Goal: Task Accomplishment & Management: Use online tool/utility

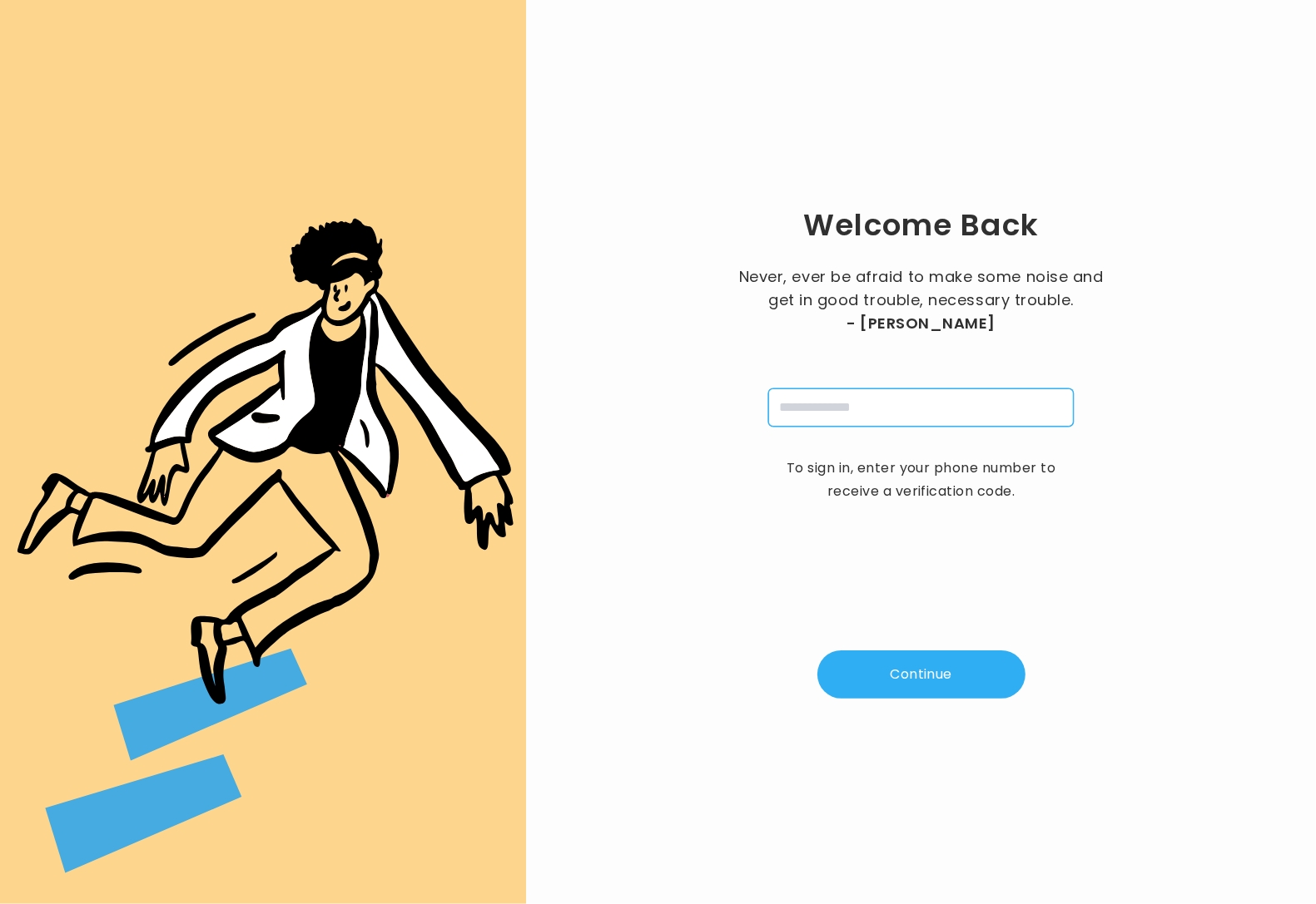
click at [838, 416] on input "tel" at bounding box center [921, 408] width 306 height 38
type input "**********"
click at [925, 683] on button "Continue" at bounding box center [921, 674] width 208 height 48
type input "*"
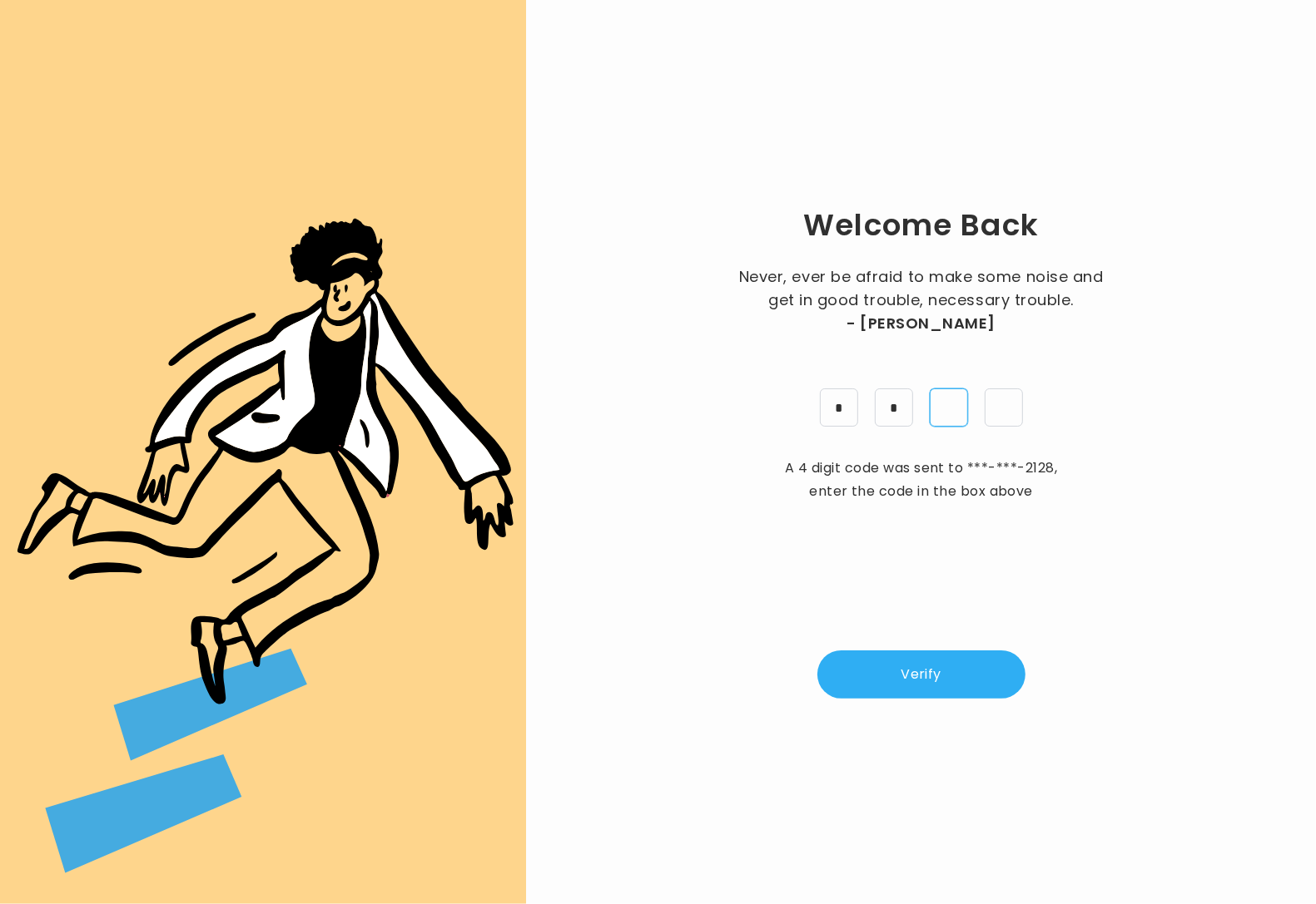
type input "*"
click at [918, 672] on button "Verify" at bounding box center [921, 674] width 208 height 48
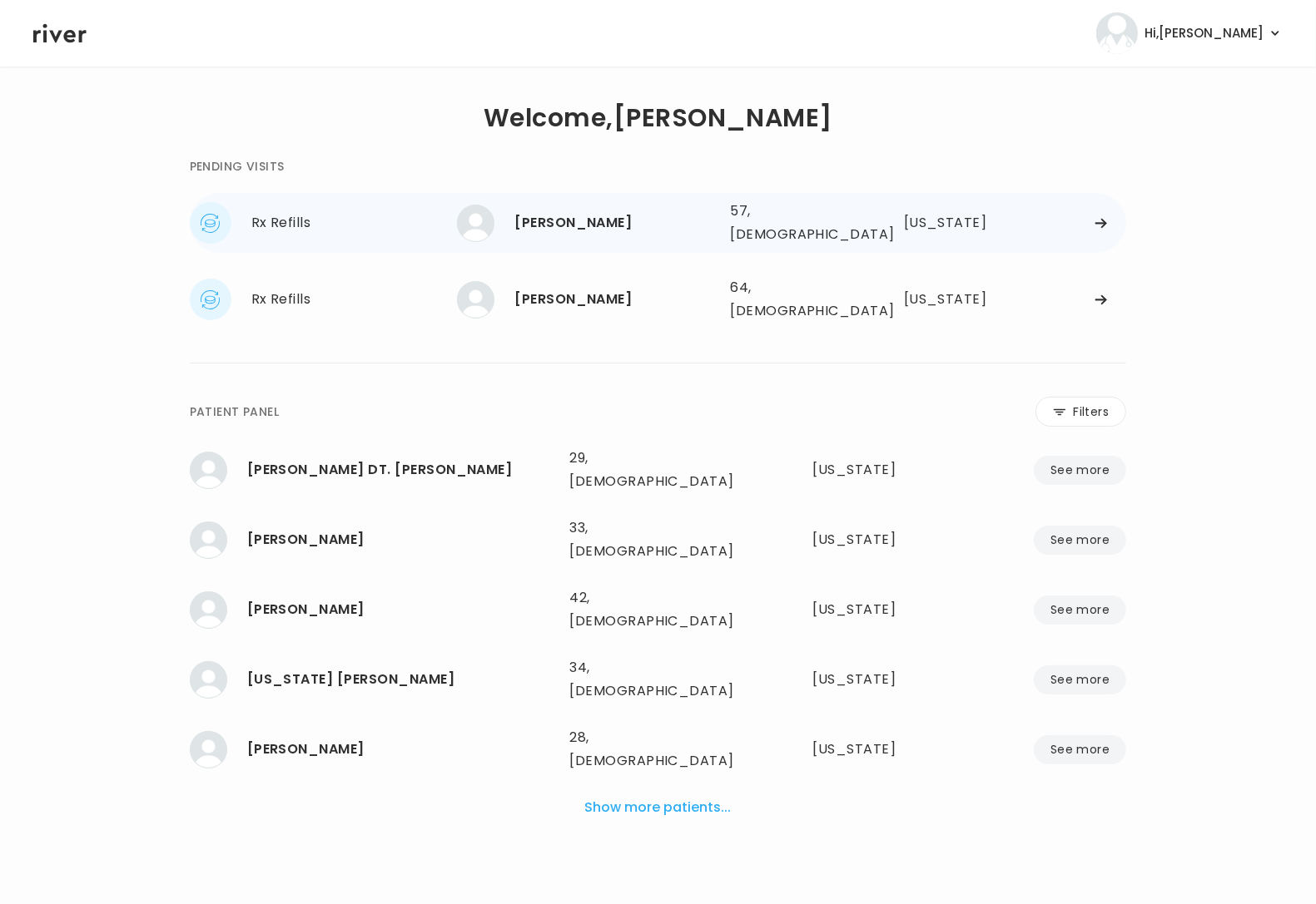
click at [1106, 217] on icon at bounding box center [1101, 223] width 14 height 13
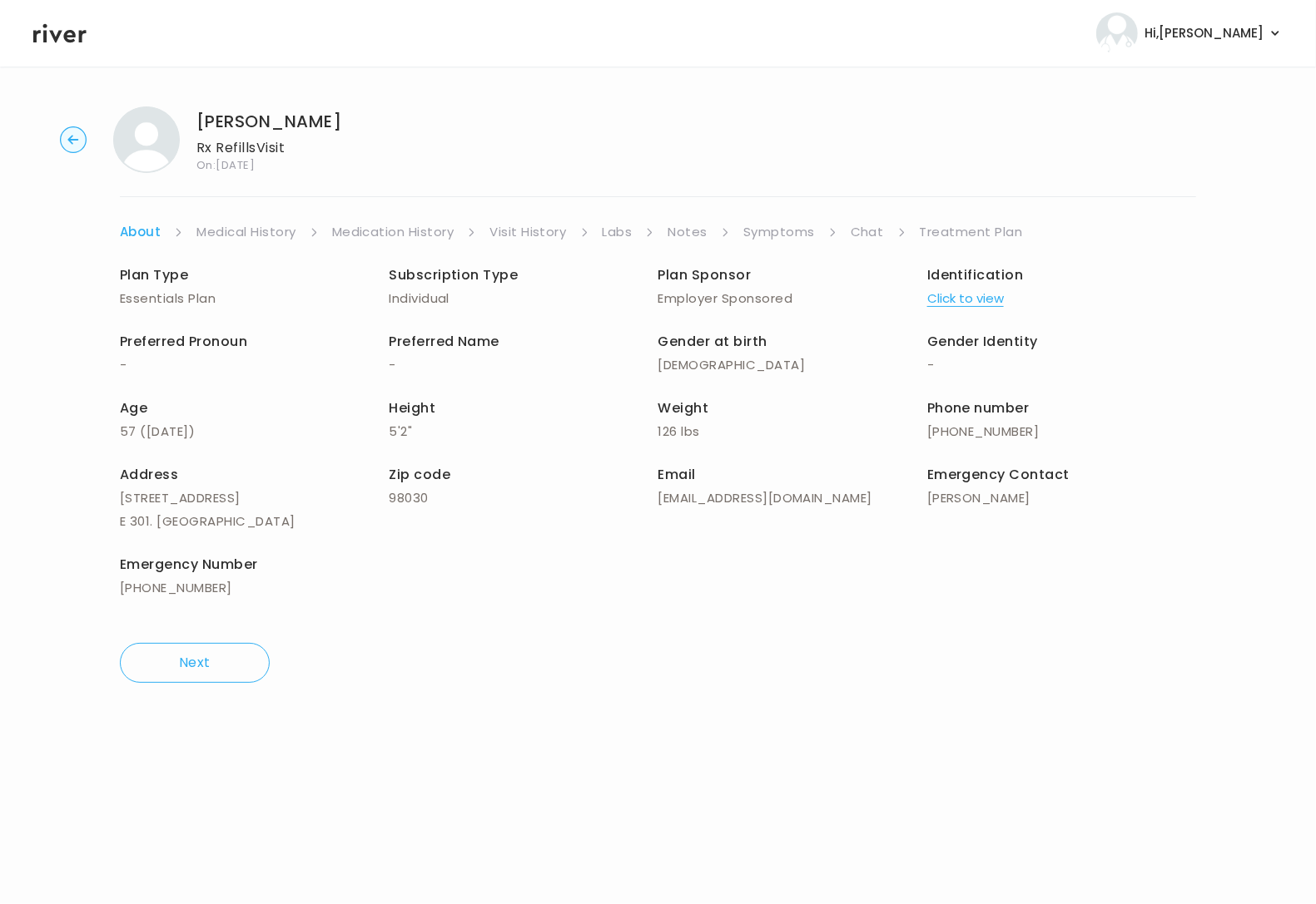
click at [858, 232] on link "Chat" at bounding box center [867, 231] width 33 height 23
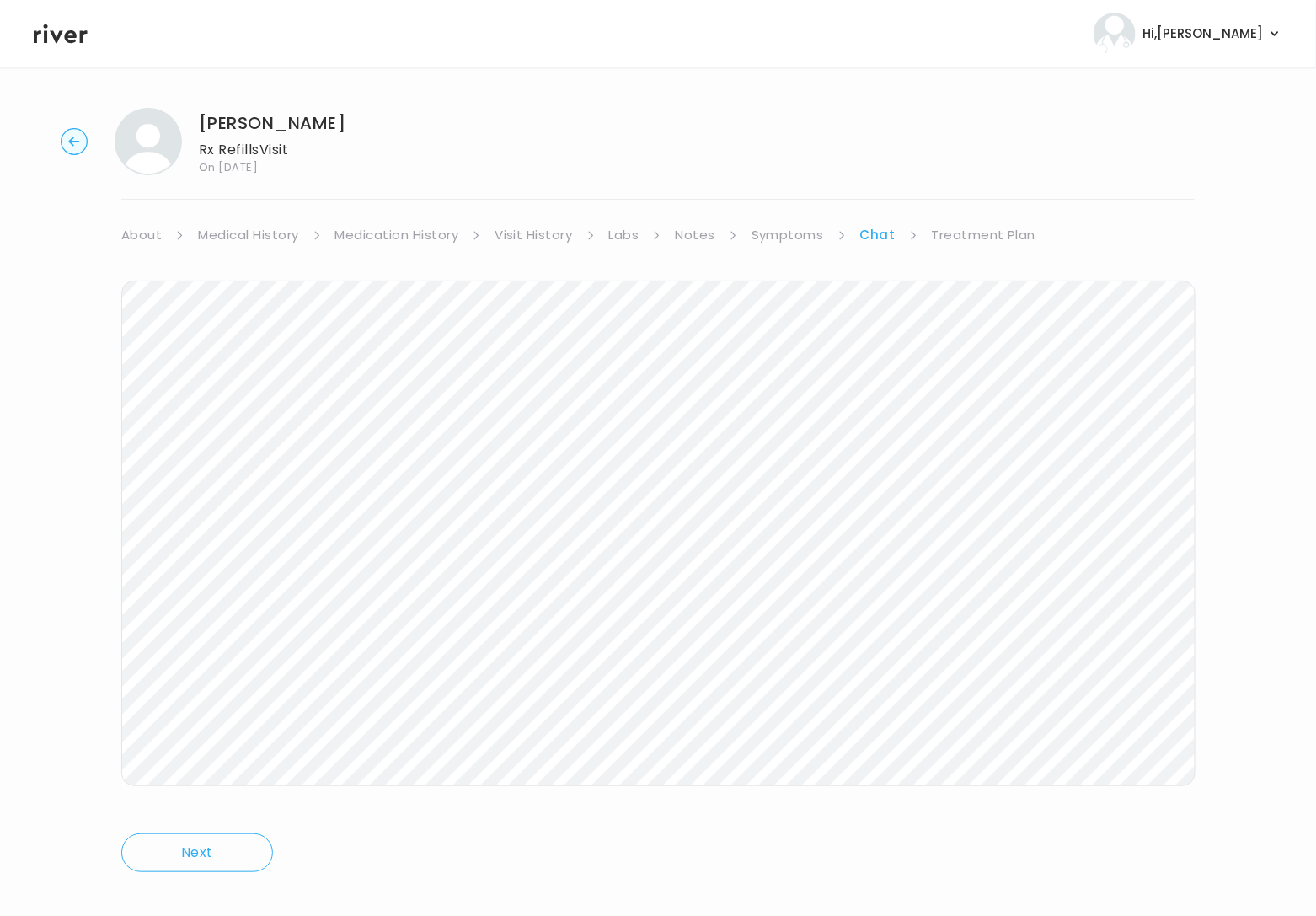
scroll to position [19, 0]
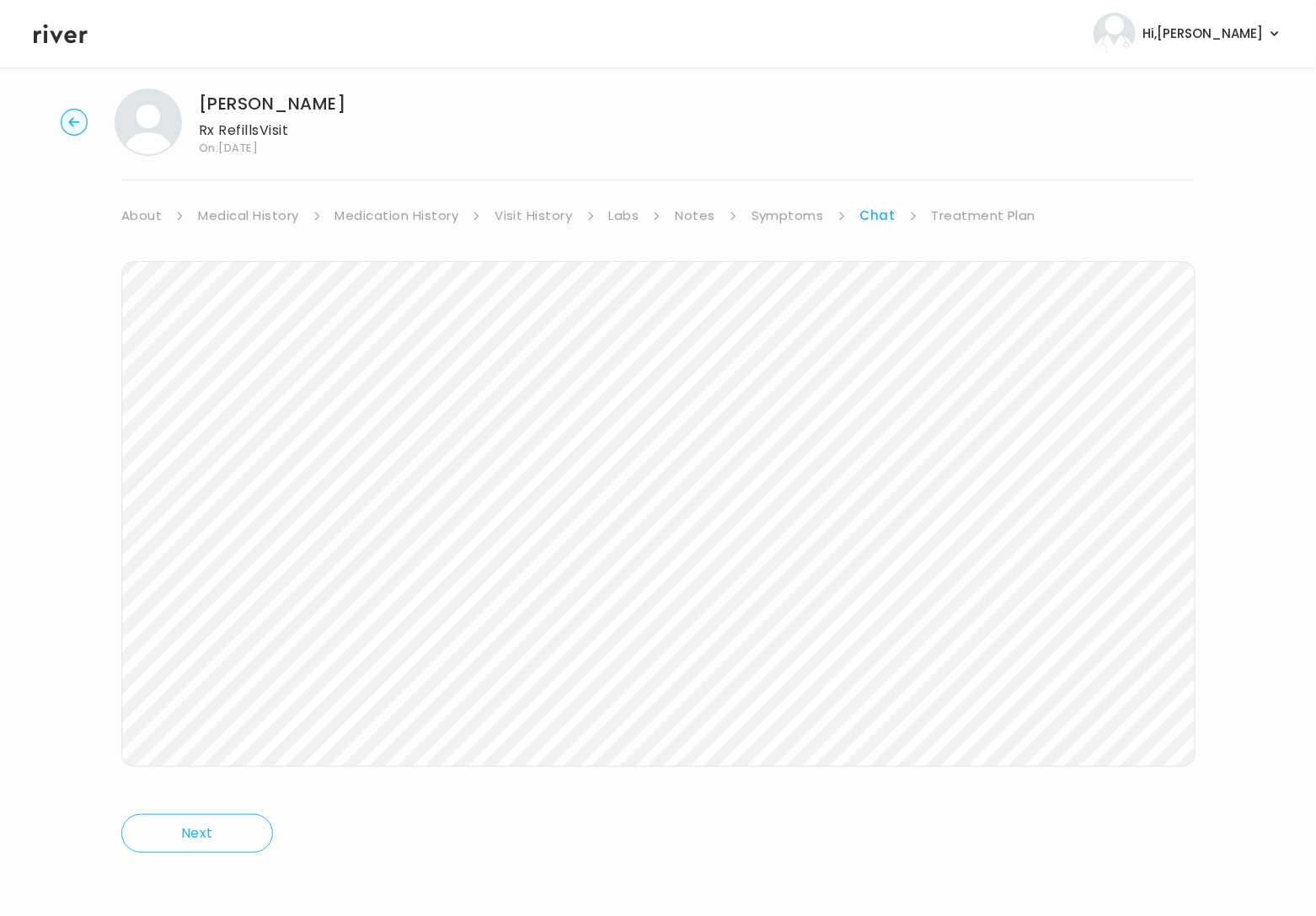
click at [791, 219] on link "Symptoms" at bounding box center [788, 215] width 72 height 23
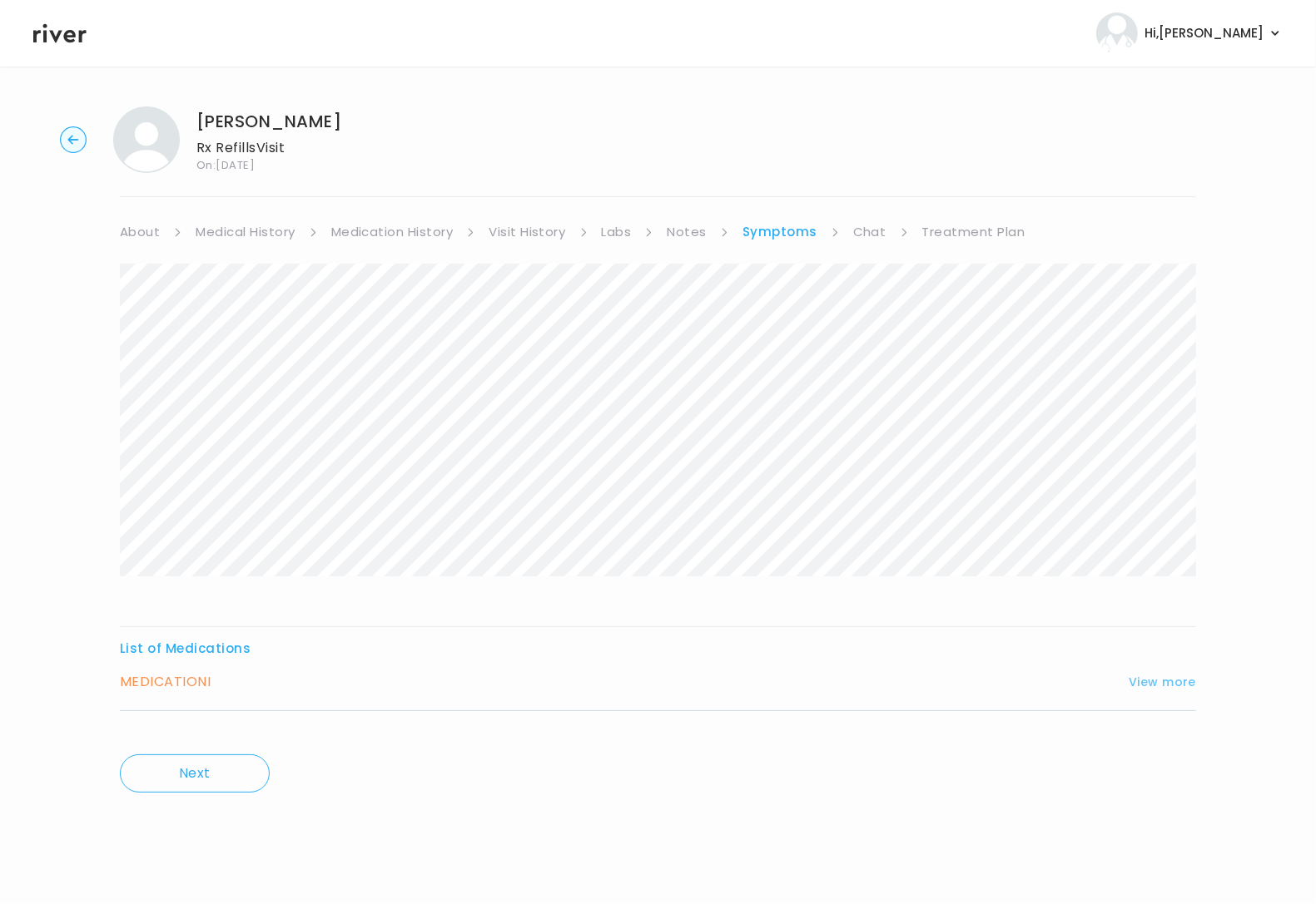
click at [1137, 680] on button "View more" at bounding box center [1162, 683] width 68 height 20
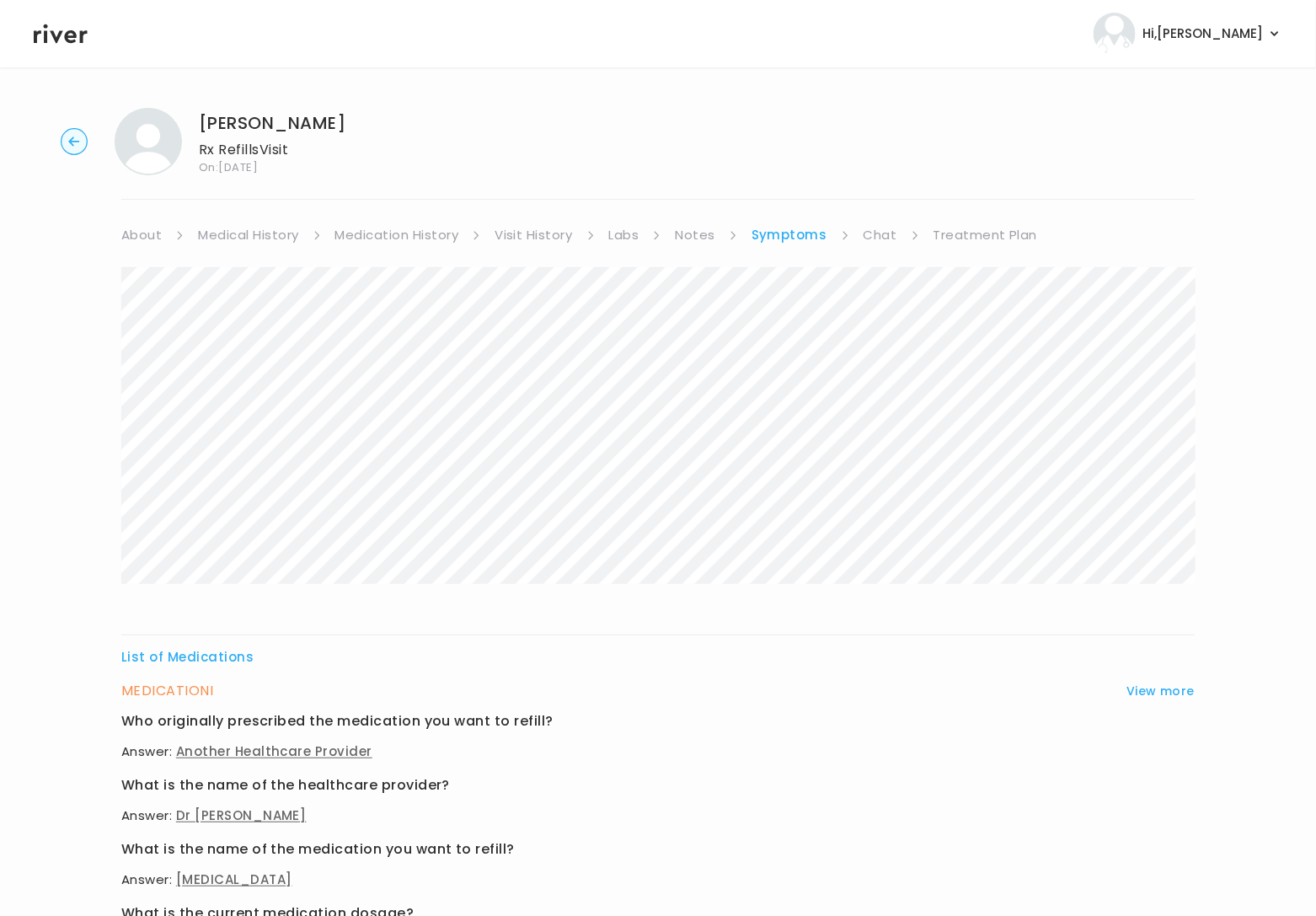
click at [879, 237] on link "Chat" at bounding box center [880, 235] width 33 height 23
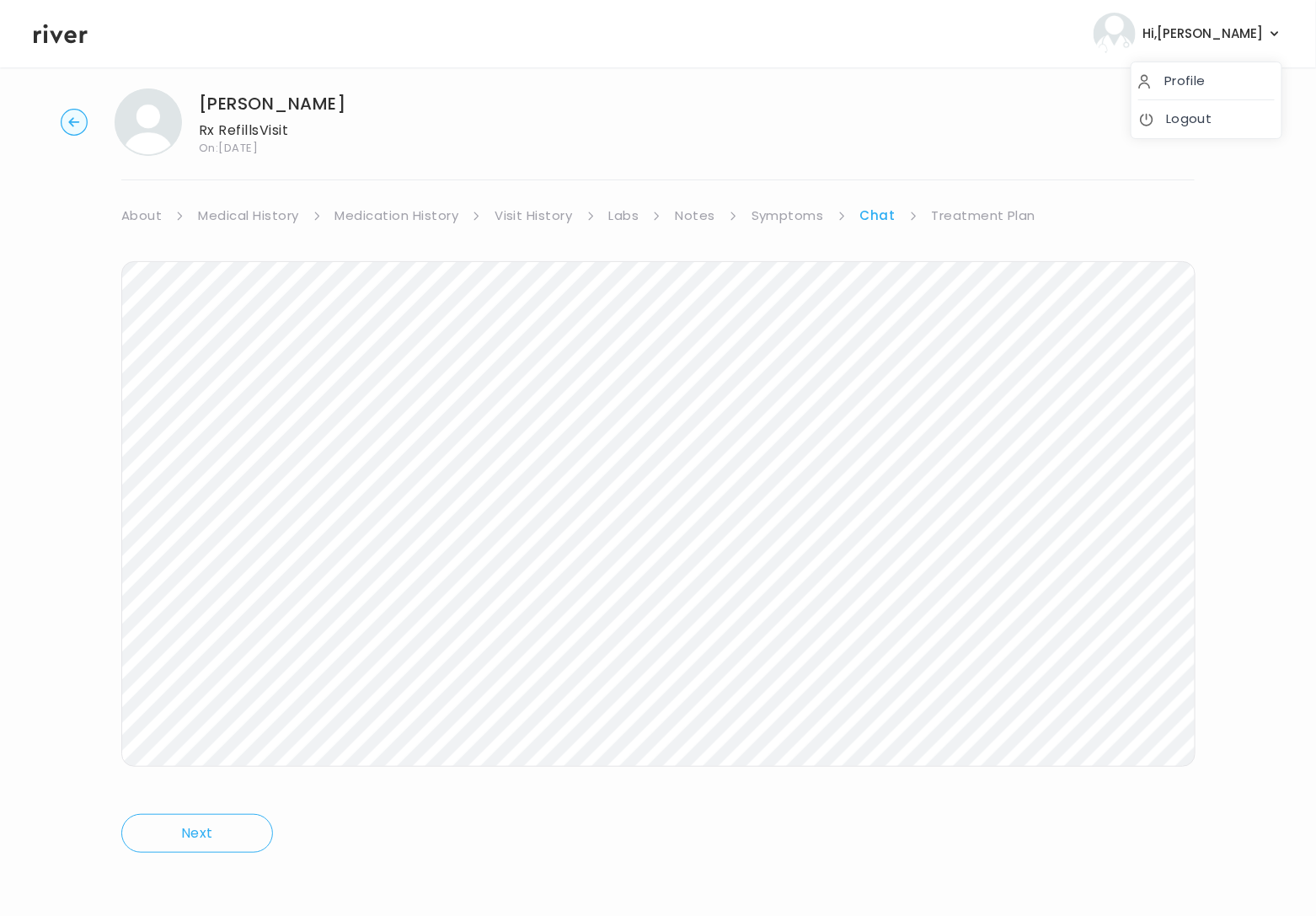
click at [1212, 32] on span "Hi, [PERSON_NAME]" at bounding box center [1203, 33] width 120 height 23
